Goal: Feedback & Contribution: Contribute content

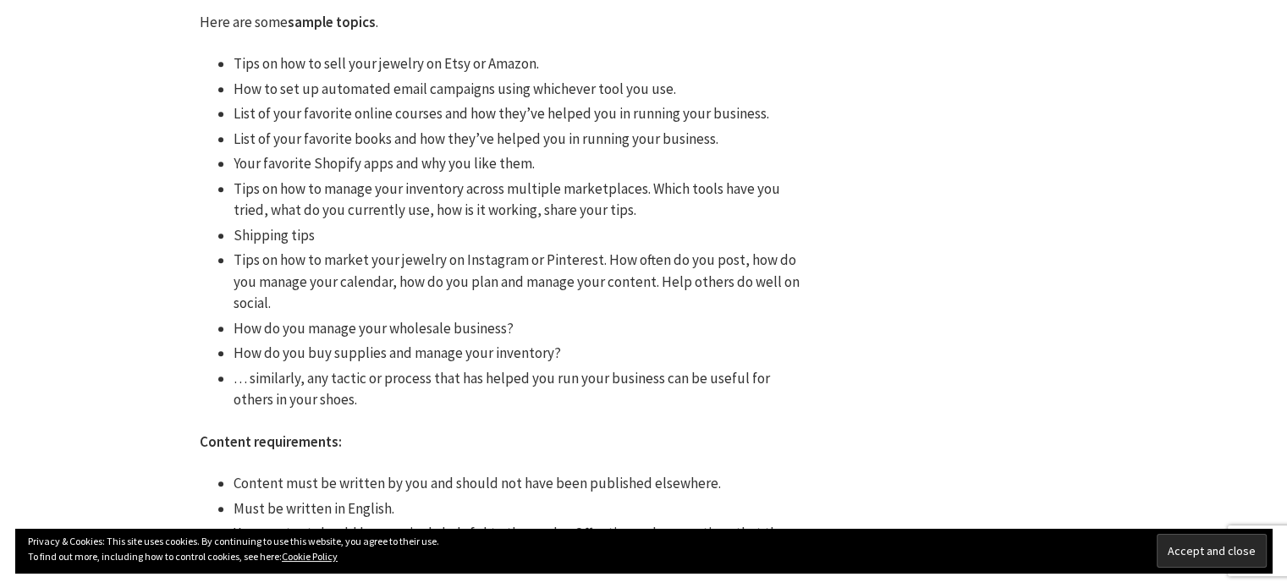
click at [925, 75] on div "Write for us / Guest post We accept relevant guest posts on our blog. Our audie…" at bounding box center [644, 368] width 1016 height 2020
click at [849, 274] on div "Write for us / Guest post We accept relevant guest posts on our blog. Our audie…" at bounding box center [504, 355] width 711 height 1994
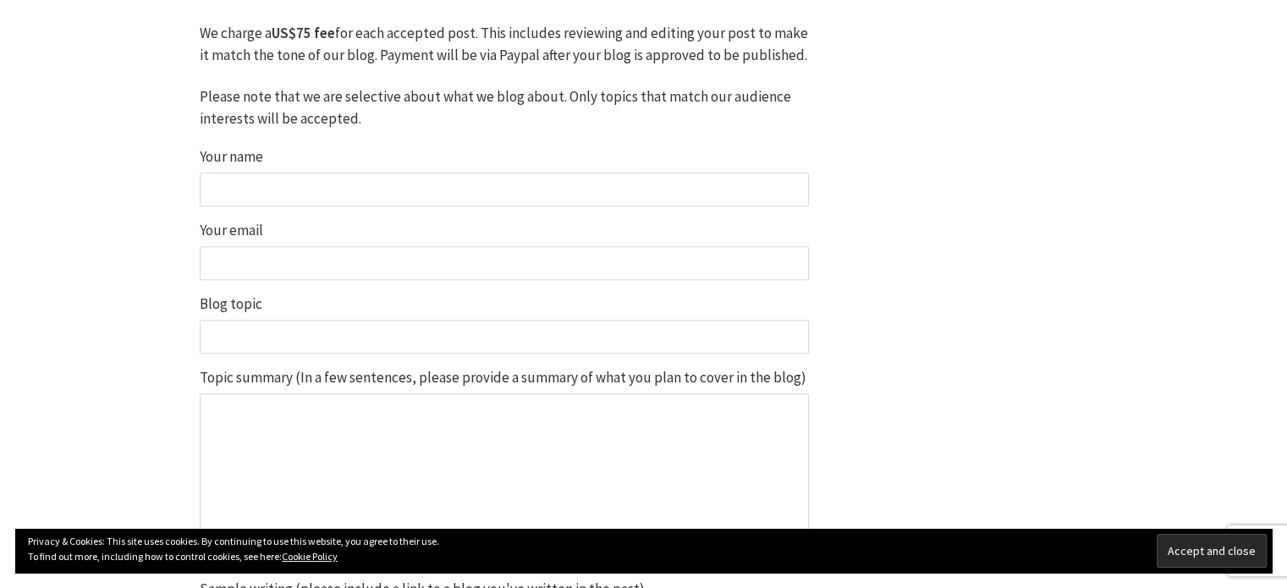
scroll to position [1369, 0]
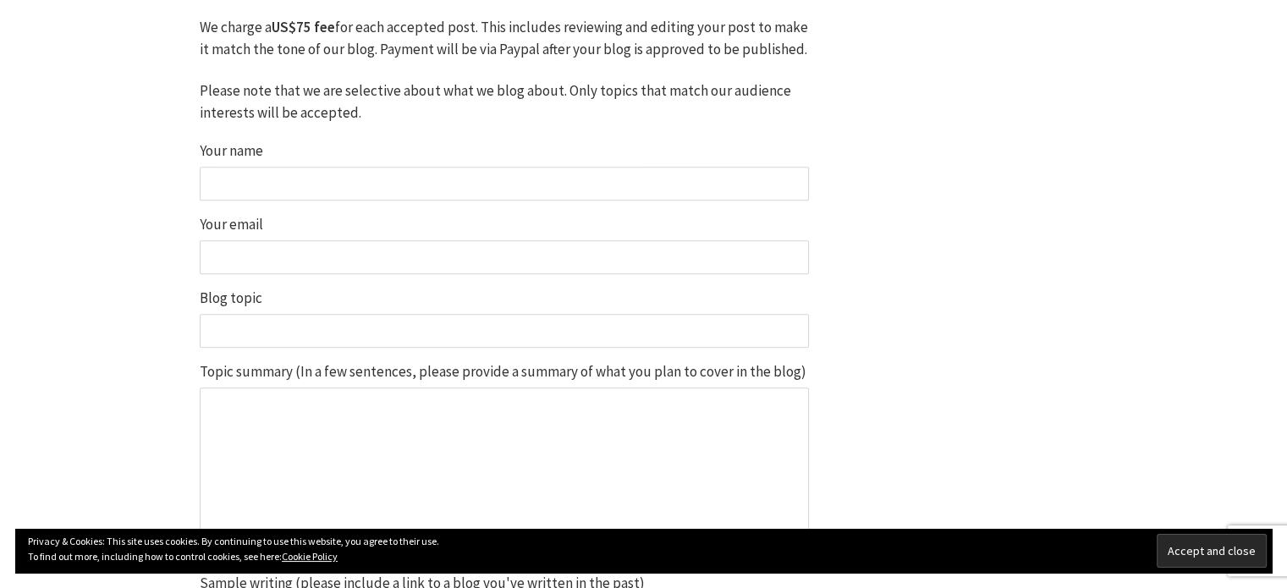
drag, startPoint x: 945, startPoint y: 216, endPoint x: 886, endPoint y: 165, distance: 77.4
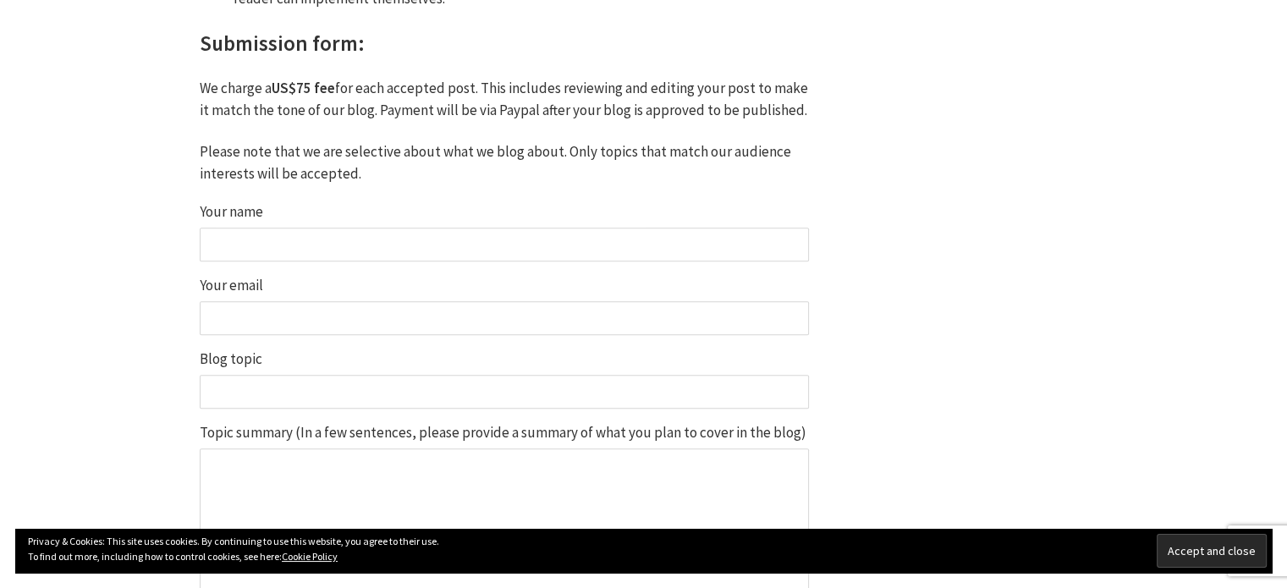
scroll to position [1329, 0]
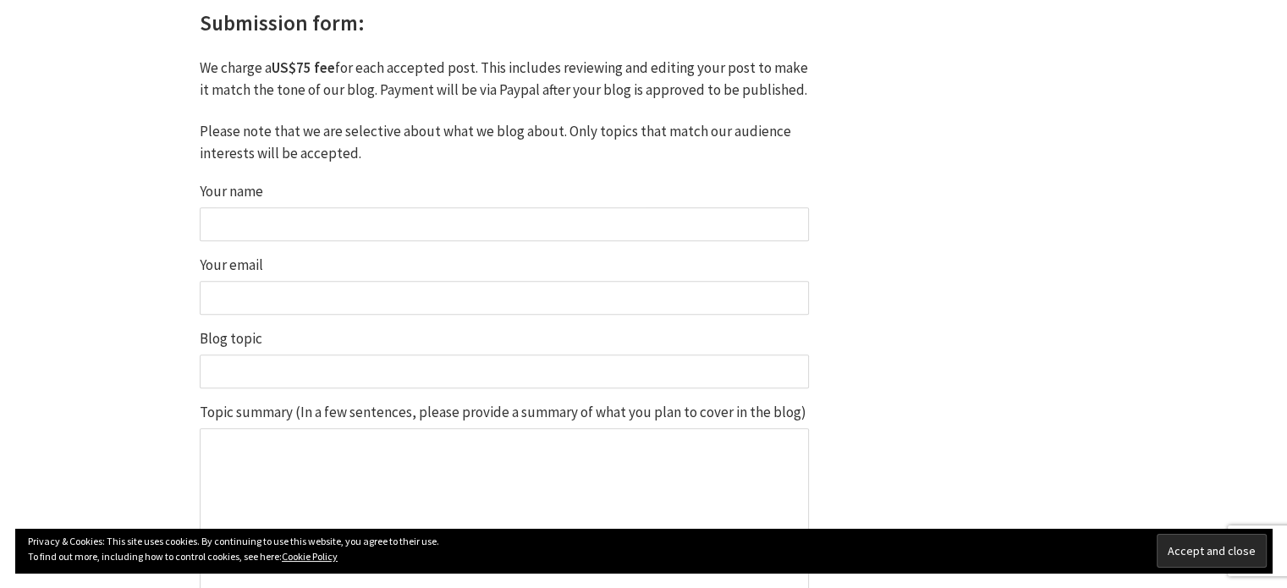
click at [688, 223] on input "Your name" at bounding box center [504, 224] width 609 height 34
type input "[PERSON_NAME]"
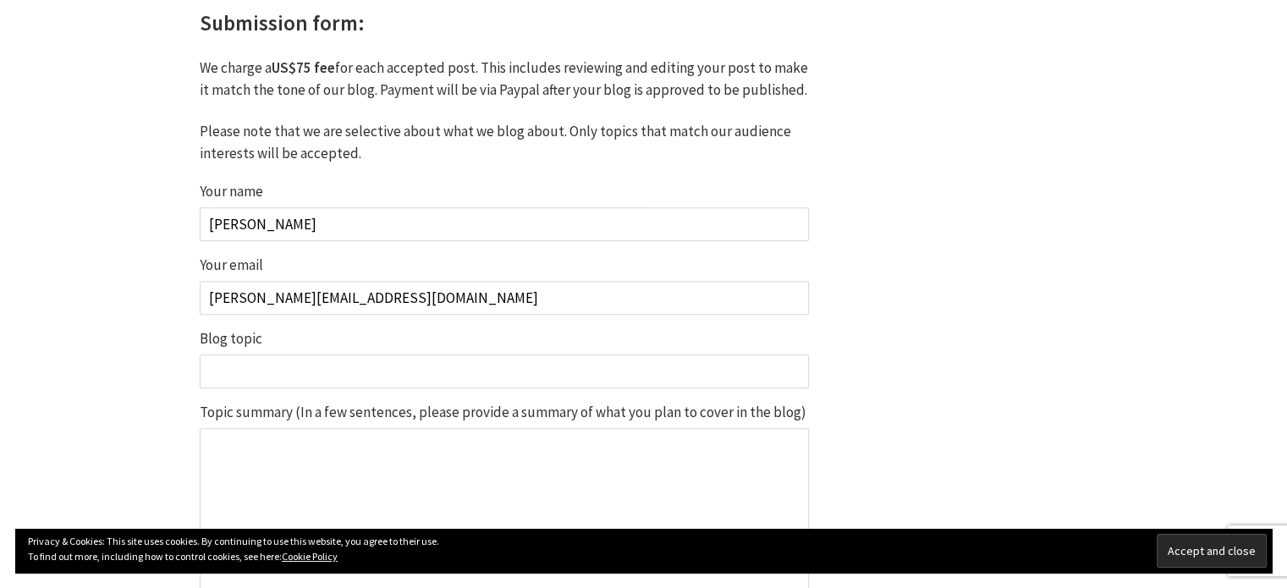
type input "[PERSON_NAME][EMAIL_ADDRESS][DOMAIN_NAME]"
paste input "Jewelry Photography on Models: The Secret to Stunning Brand Visuals"
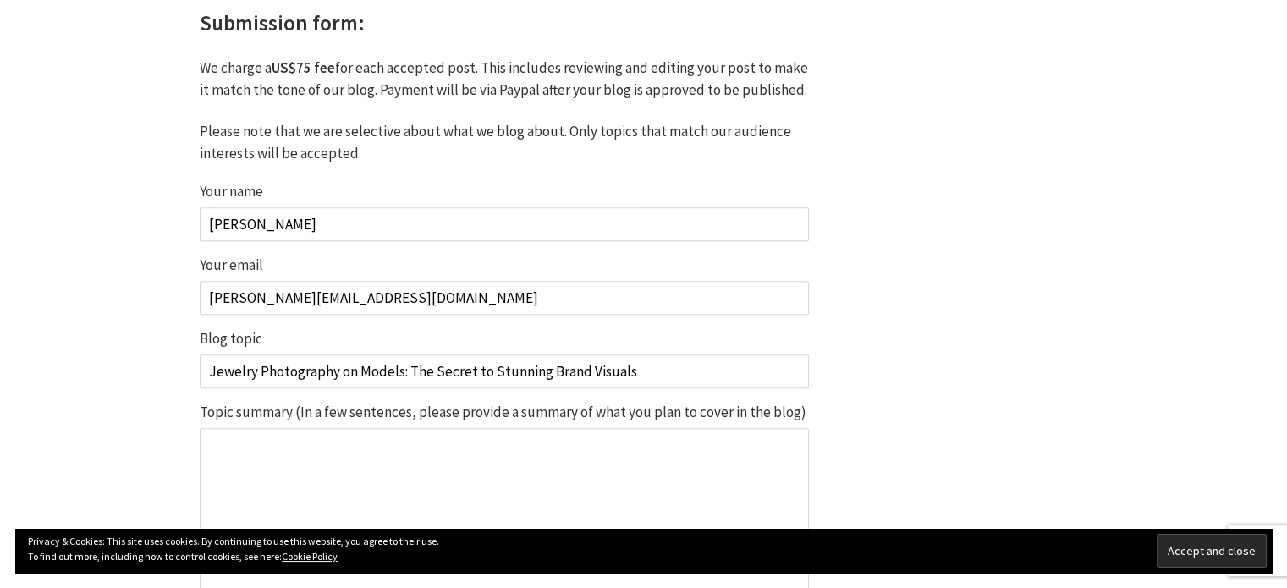
type input "Jewelry Photography on Models: The Secret to Stunning Brand Visuals"
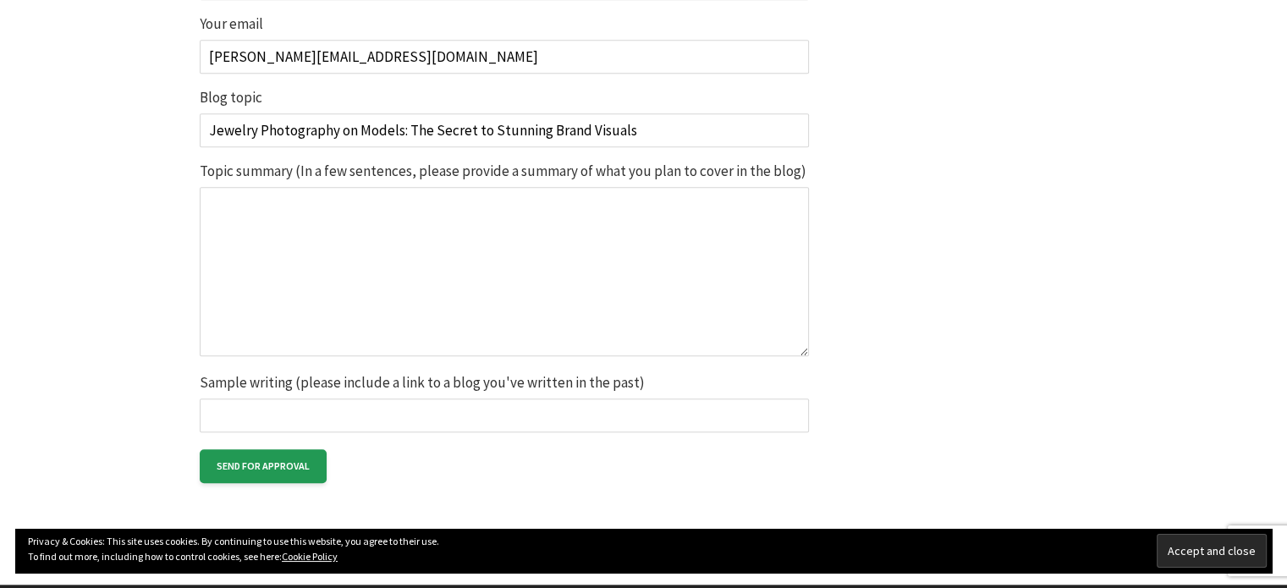
scroll to position [1580, 0]
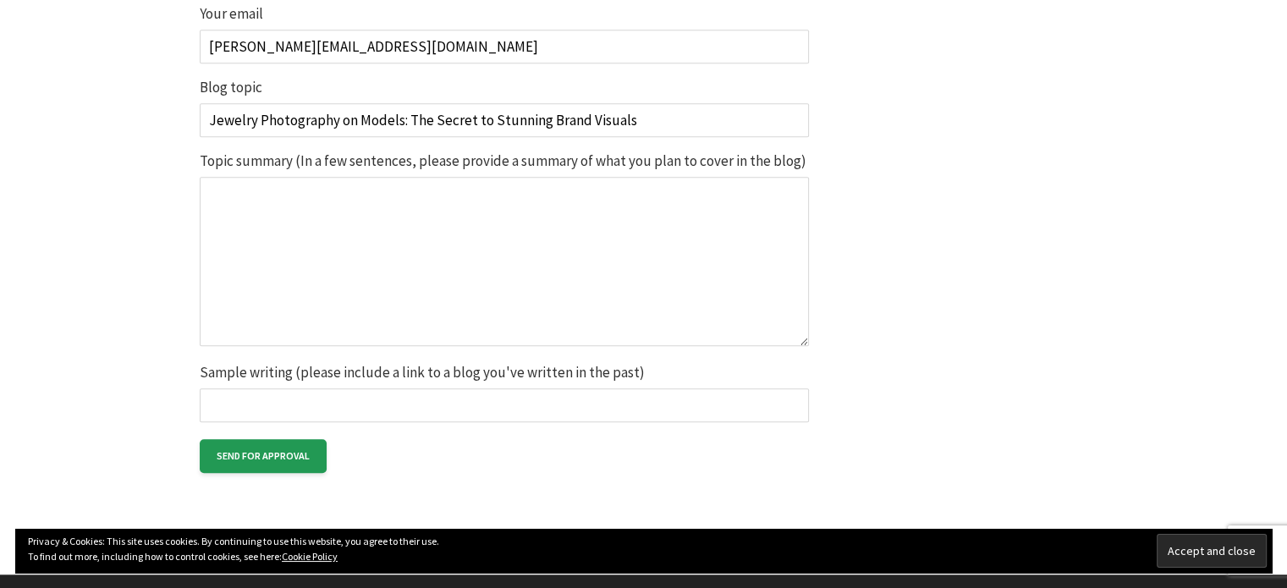
click at [655, 412] on input "Sample writing (please include a link to a blog you've written in the past)" at bounding box center [504, 405] width 609 height 34
paste input "[URL][DOMAIN_NAME]"
type input "[URL][DOMAIN_NAME]"
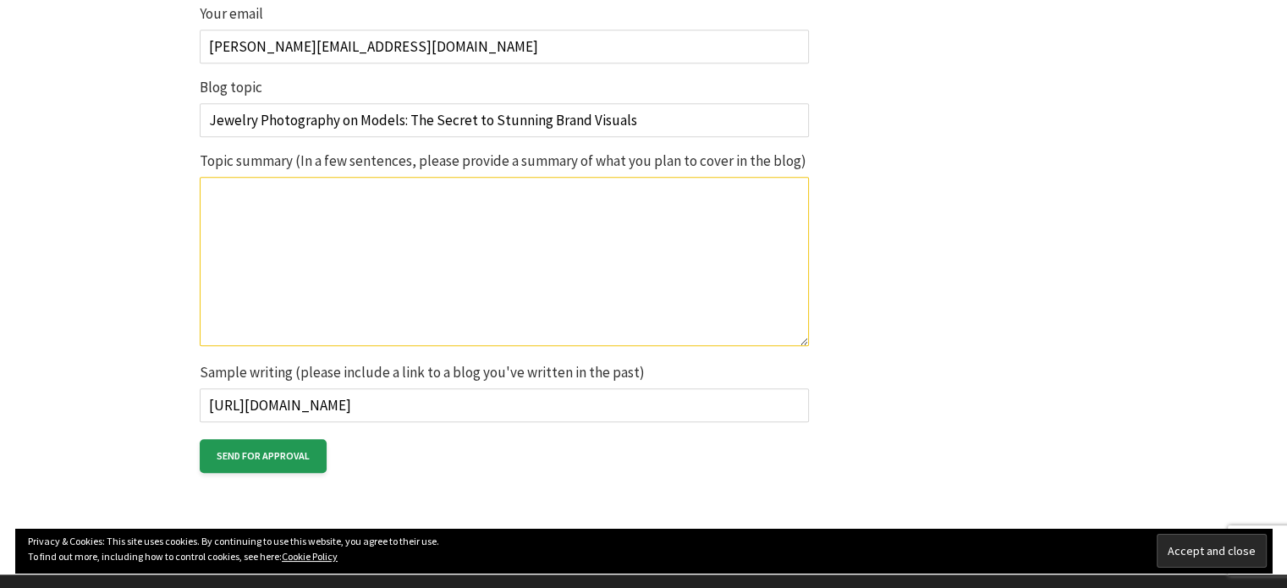
click at [580, 253] on textarea "Topic summary (In a few sentences, please provide a summary of what you plan to…" at bounding box center [504, 261] width 609 height 169
click at [521, 191] on textarea "Topic summary (In a few sentences, please provide a summary of what you plan to…" at bounding box center [504, 261] width 609 height 169
paste textarea "Jewelry Photography on Models: The Secret to Stunning Brand Visuals”"
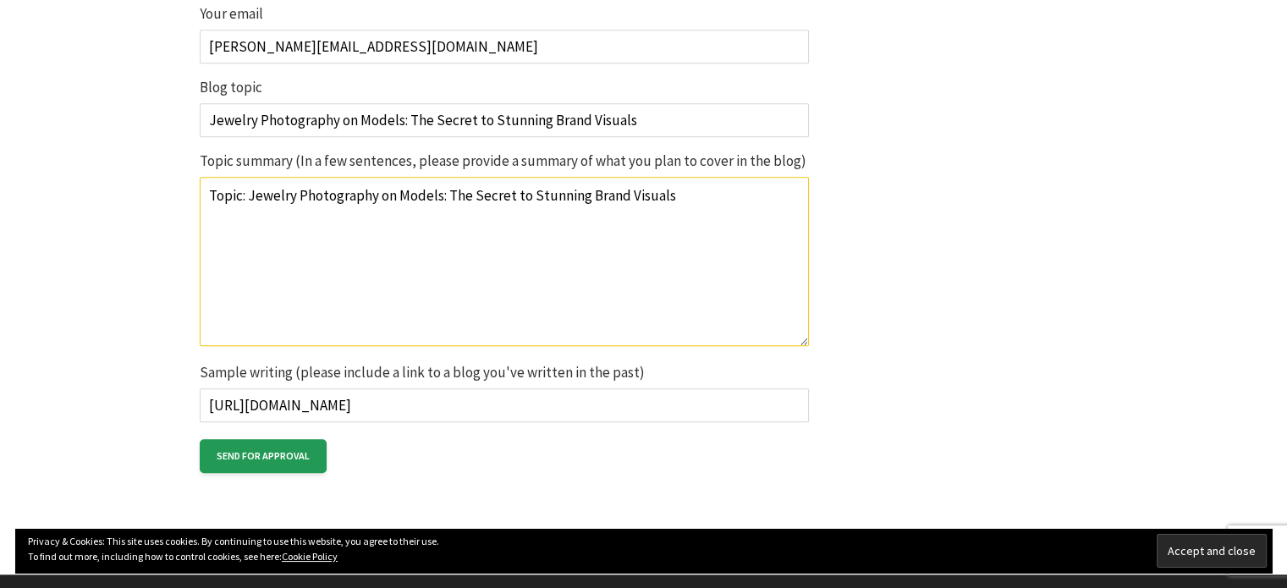
click at [678, 192] on textarea "Topic: Jewelry Photography on Models: The Secret to Stunning Brand Visuals" at bounding box center [504, 261] width 609 height 169
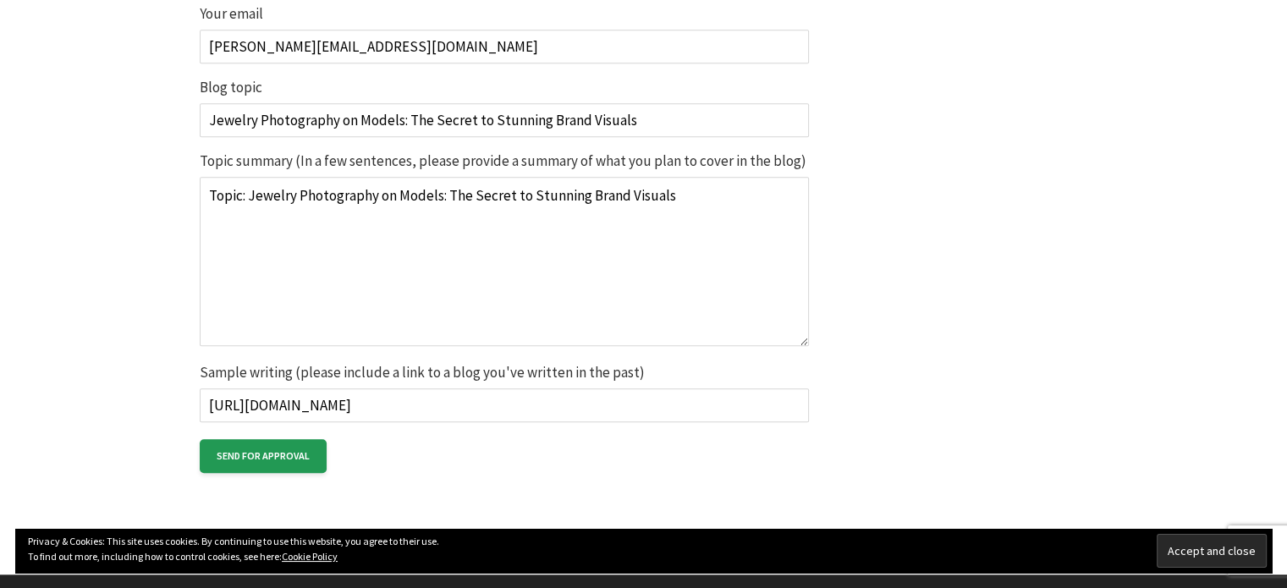
paste textarea "Jewelry photography on models plays a crucial role in branding because it conne…"
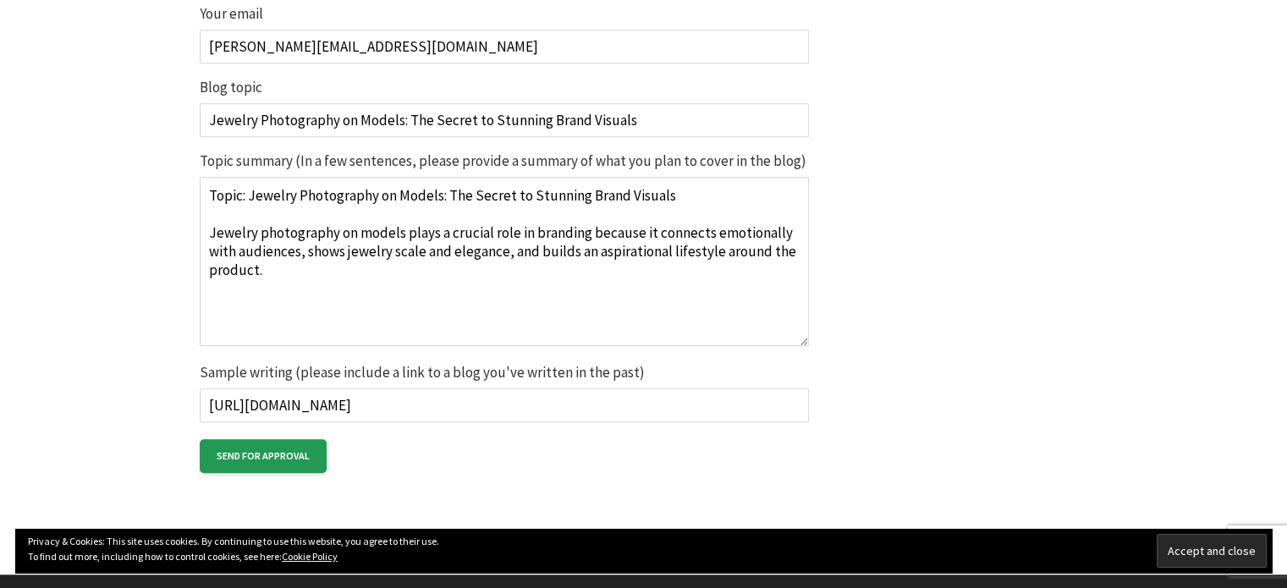
paste textarea "The blog covers how to choose the right model, style jewelry effectively, use p…"
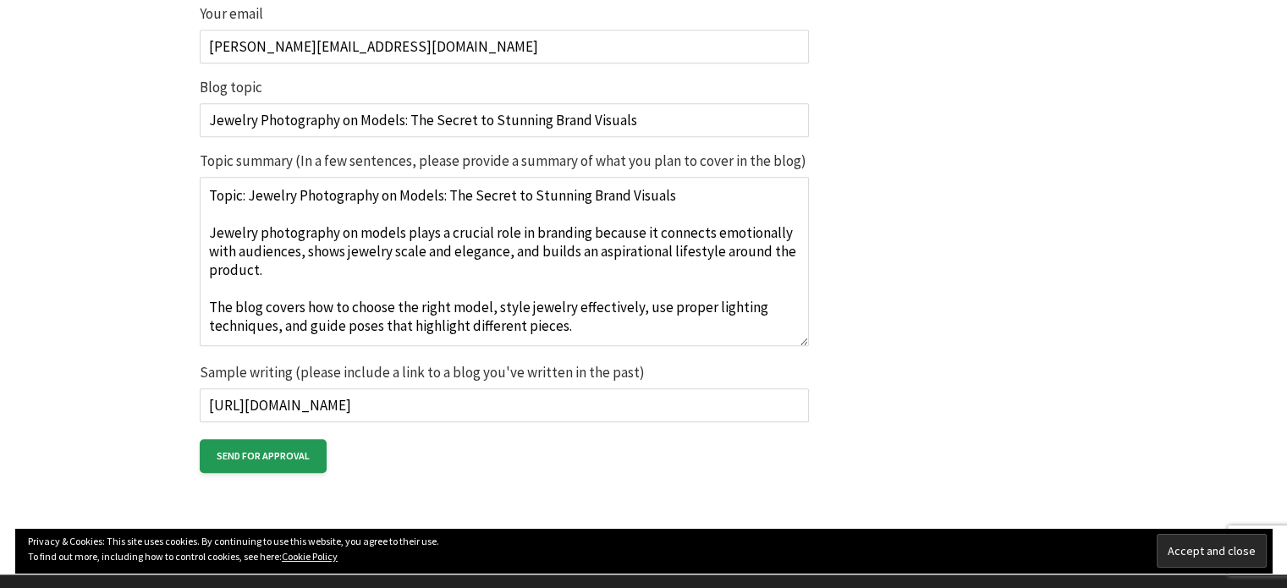
click at [230, 307] on textarea "Topic: Jewelry Photography on Models: The Secret to Stunning Brand Visuals Jewe…" at bounding box center [504, 261] width 609 height 169
click at [599, 324] on textarea "Topic: Jewelry Photography on Models: The Secret to Stunning Brand Visuals Jewe…" at bounding box center [504, 261] width 609 height 169
paste textarea "It also discusses background selection, post-production retouching, and case st…"
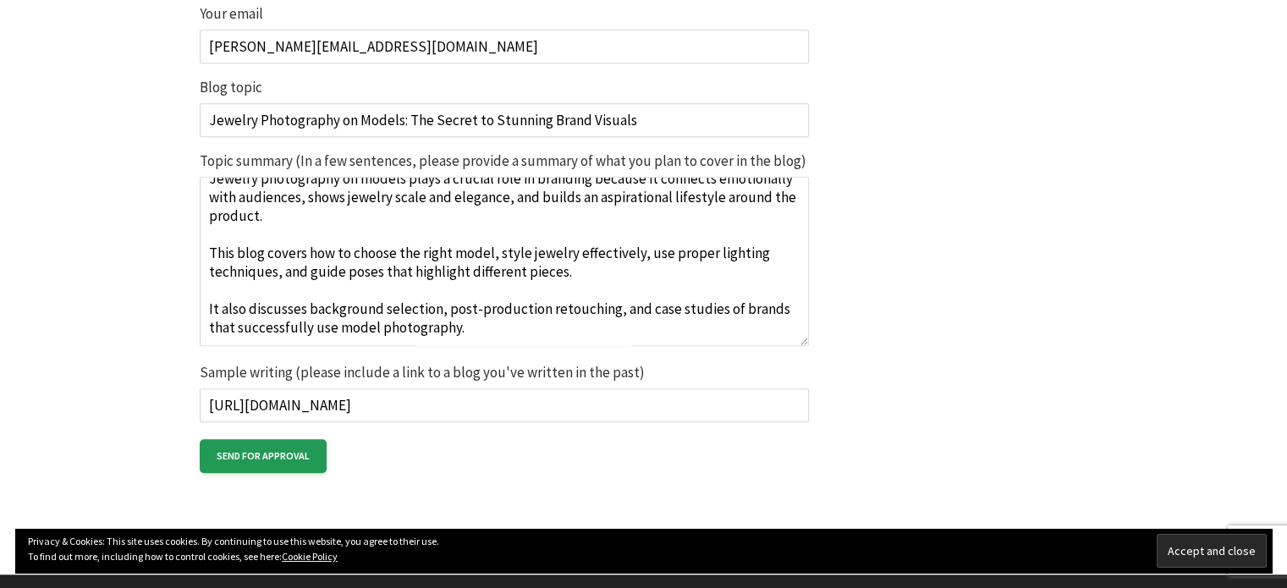
scroll to position [82, 0]
drag, startPoint x: 956, startPoint y: 217, endPoint x: 928, endPoint y: 223, distance: 28.6
click at [495, 294] on textarea "Topic: Jewelry Photography on Models: The Secret to Stunning Brand Visuals Jewe…" at bounding box center [504, 261] width 609 height 169
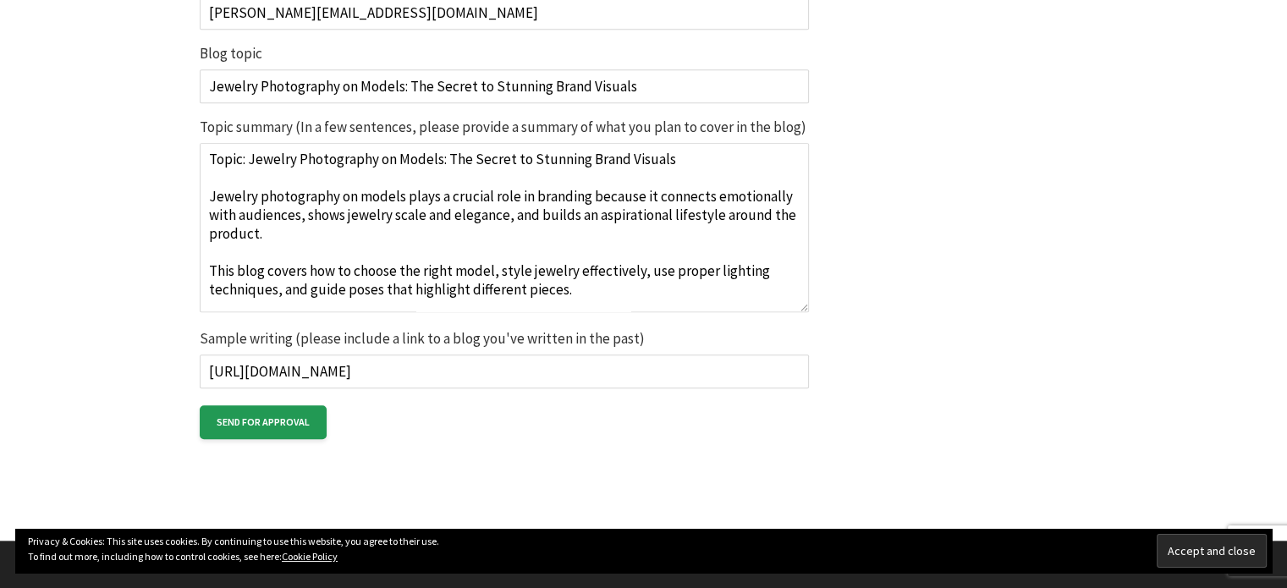
scroll to position [0, 0]
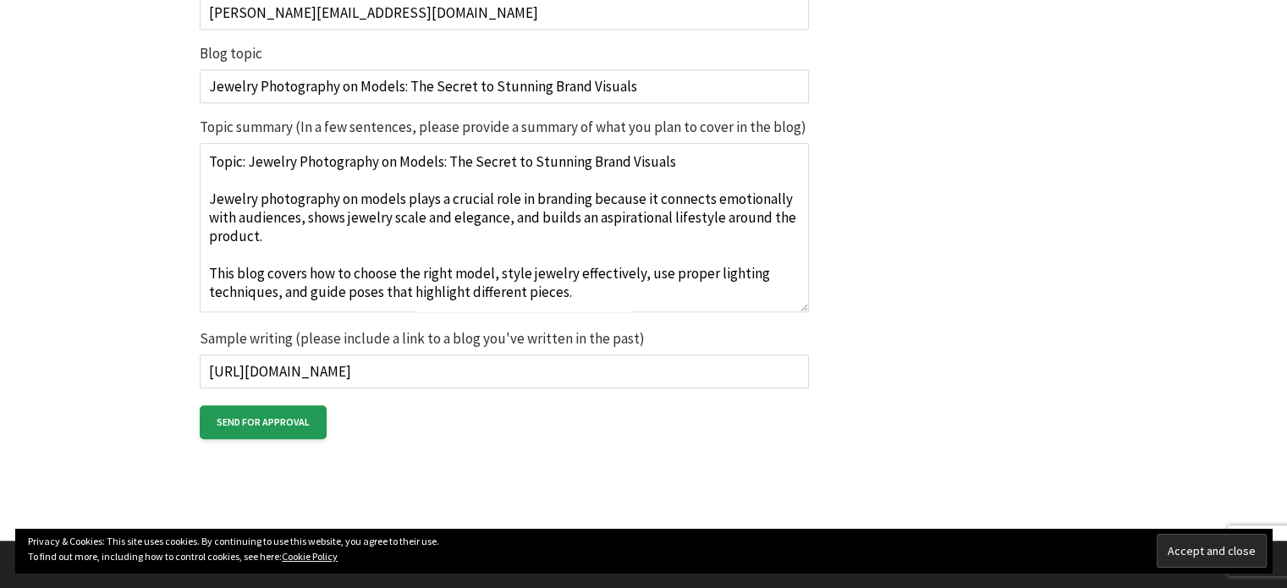
type textarea "Topic: Jewelry Photography on Models: The Secret to Stunning Brand Visuals Jewe…"
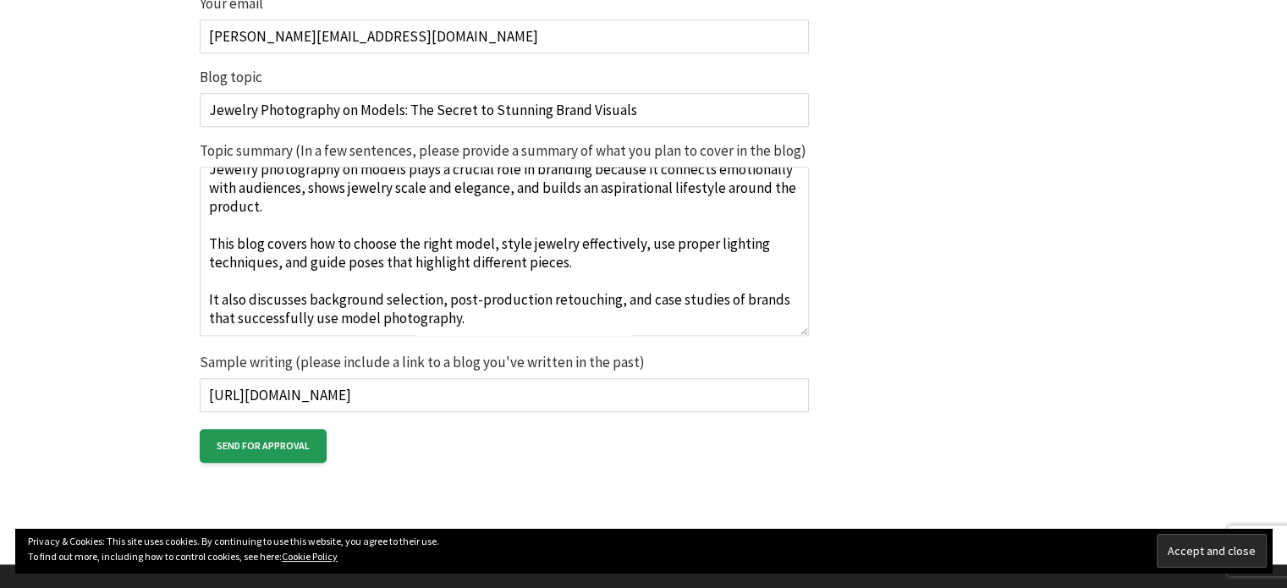
scroll to position [1612, 0]
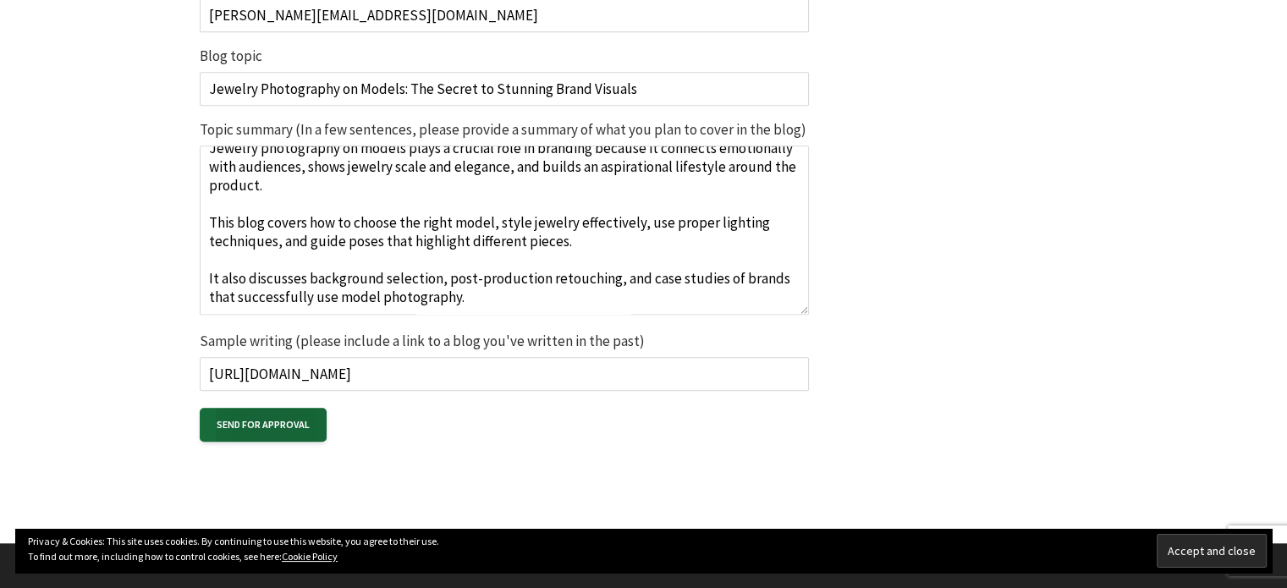
click at [263, 420] on input "Send for approval" at bounding box center [263, 425] width 127 height 34
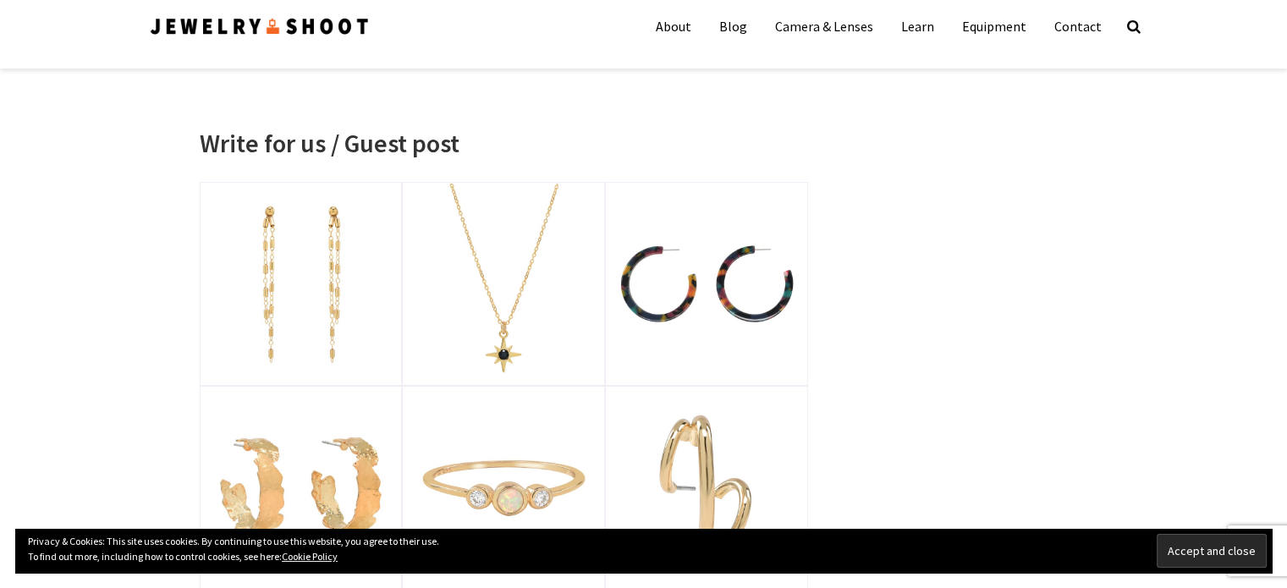
scroll to position [0, 0]
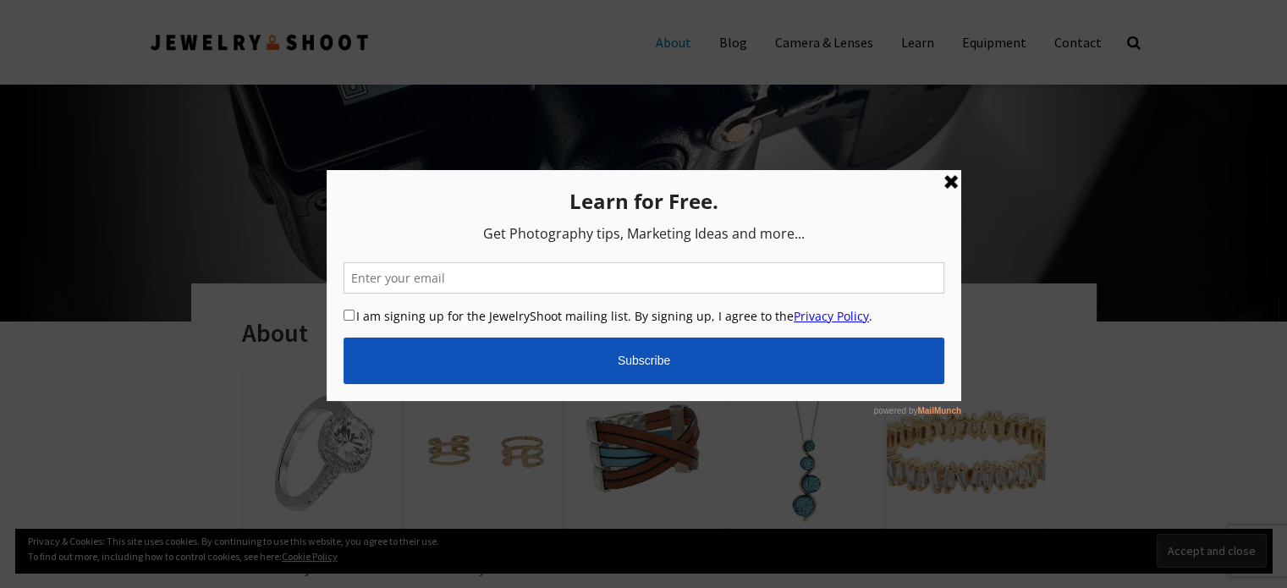
click at [950, 180] on link at bounding box center [950, 181] width 20 height 20
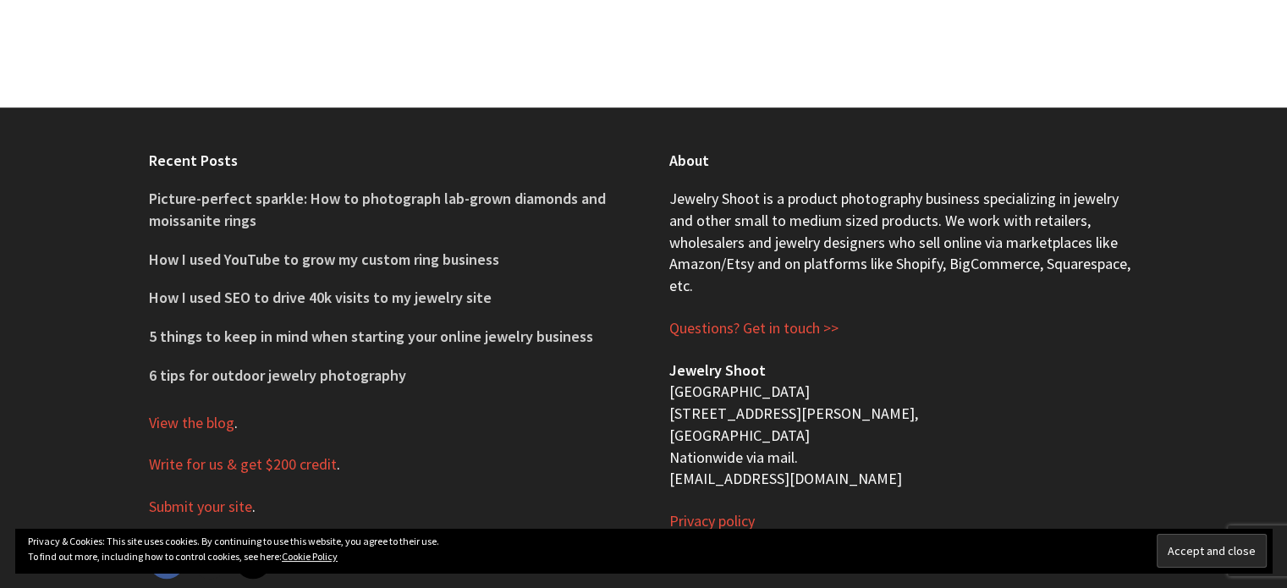
scroll to position [1256, 0]
